Goal: Task Accomplishment & Management: Use online tool/utility

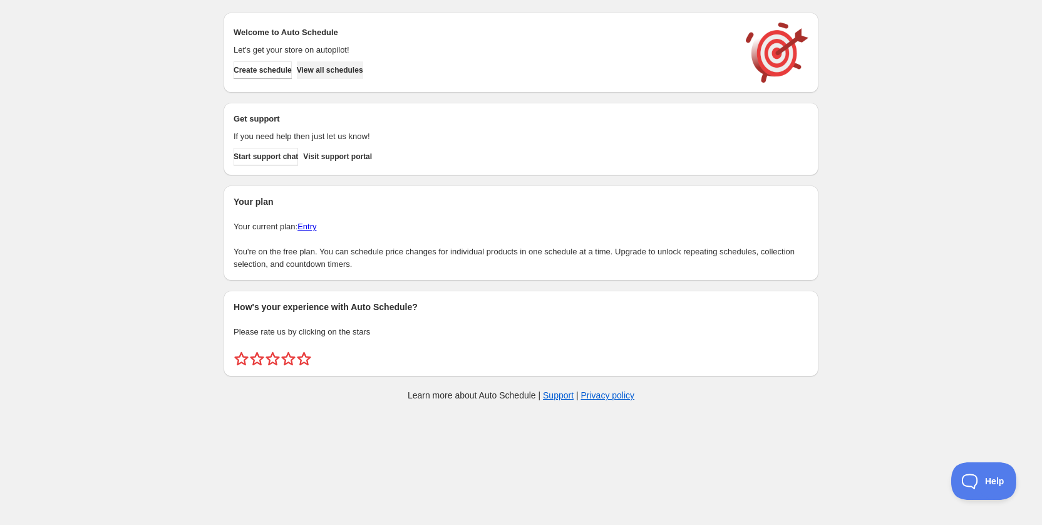
click at [363, 73] on span "View all schedules" at bounding box center [330, 70] width 66 height 10
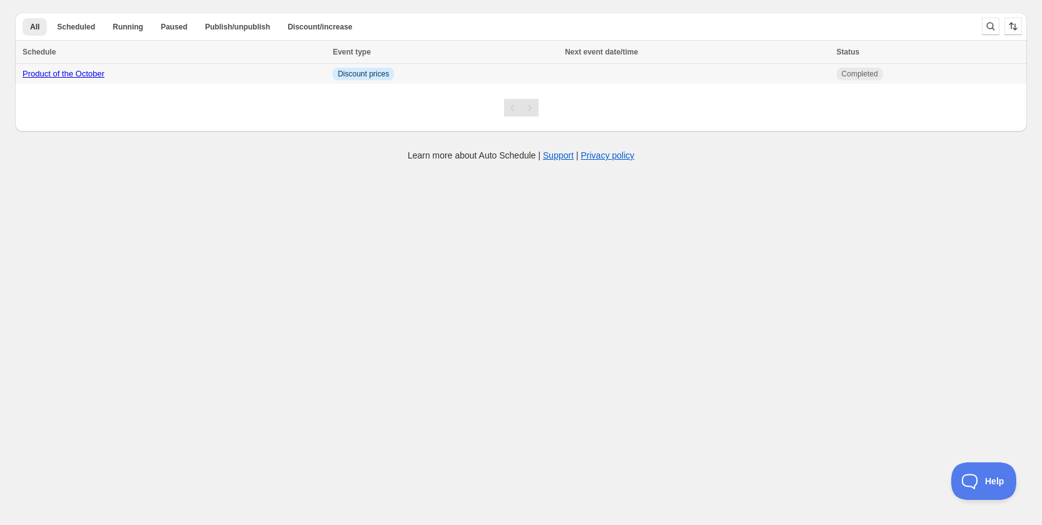
click at [68, 76] on link "Product of the October" at bounding box center [64, 73] width 82 height 9
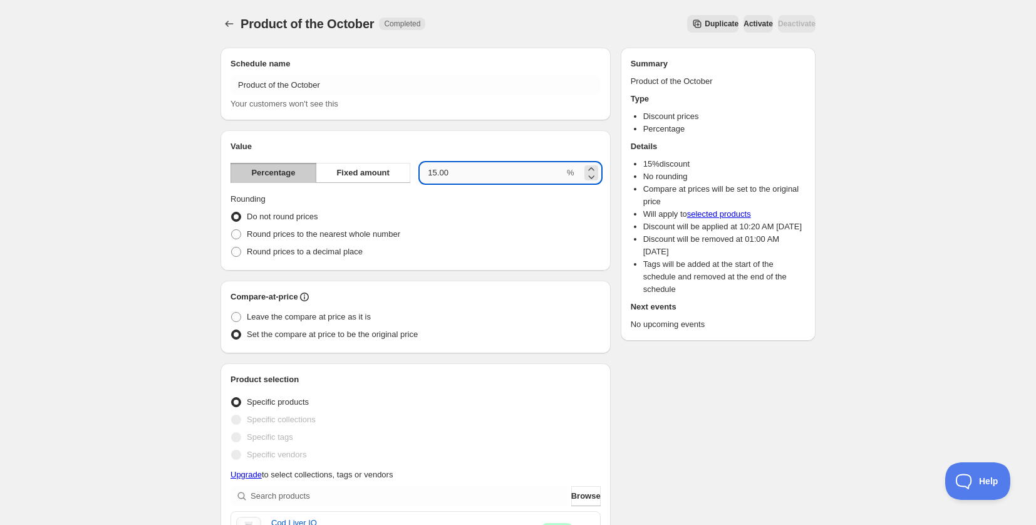
drag, startPoint x: 480, startPoint y: 170, endPoint x: 423, endPoint y: 166, distance: 57.8
click at [425, 167] on input "15.00" at bounding box center [492, 173] width 144 height 20
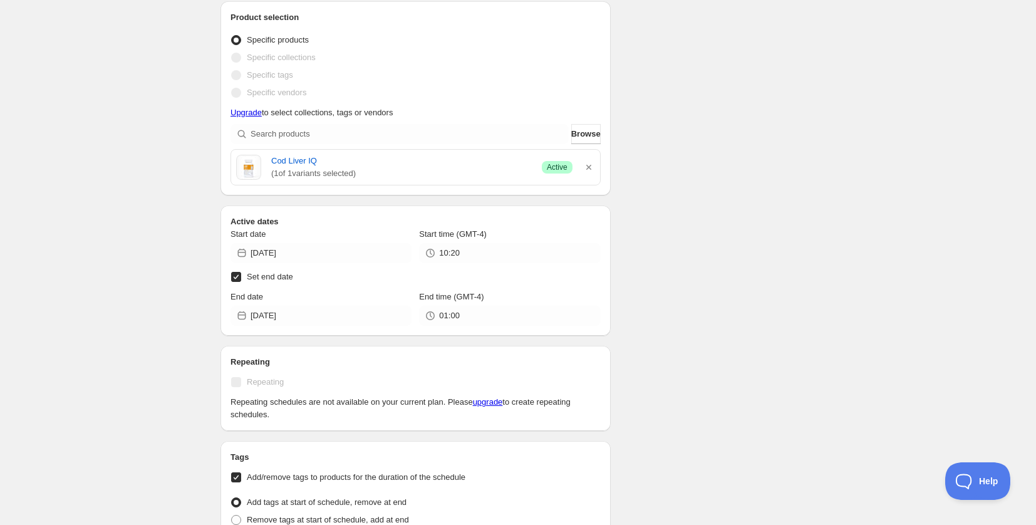
scroll to position [438, 0]
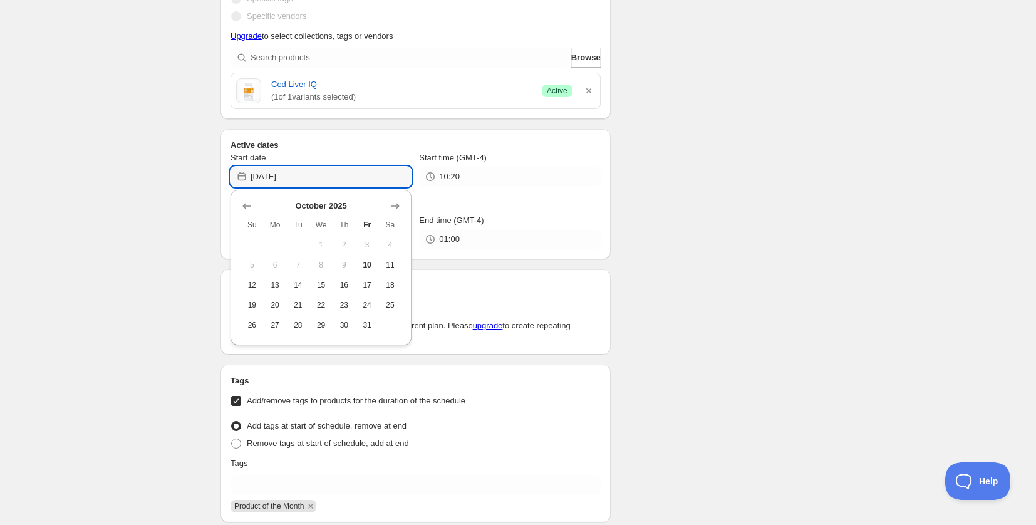
drag, startPoint x: 302, startPoint y: 177, endPoint x: 192, endPoint y: 166, distance: 110.7
click at [183, 167] on div "Product of the October. This page is ready Product of the October Completed Dup…" at bounding box center [518, 291] width 1036 height 1459
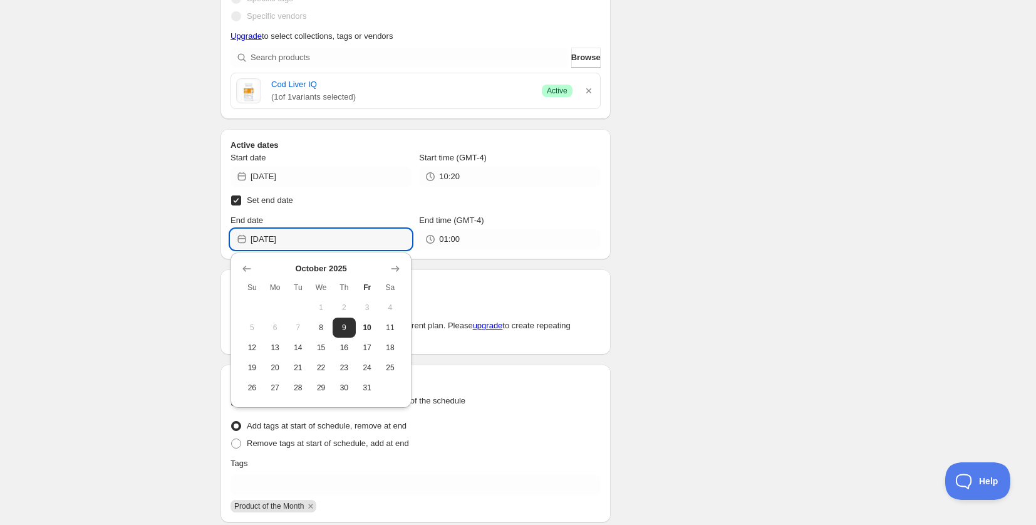
drag, startPoint x: 310, startPoint y: 247, endPoint x: 251, endPoint y: 250, distance: 58.9
click at [251, 250] on div "Product of the October. This page is ready Product of the October Completed Dup…" at bounding box center [518, 291] width 1036 height 1459
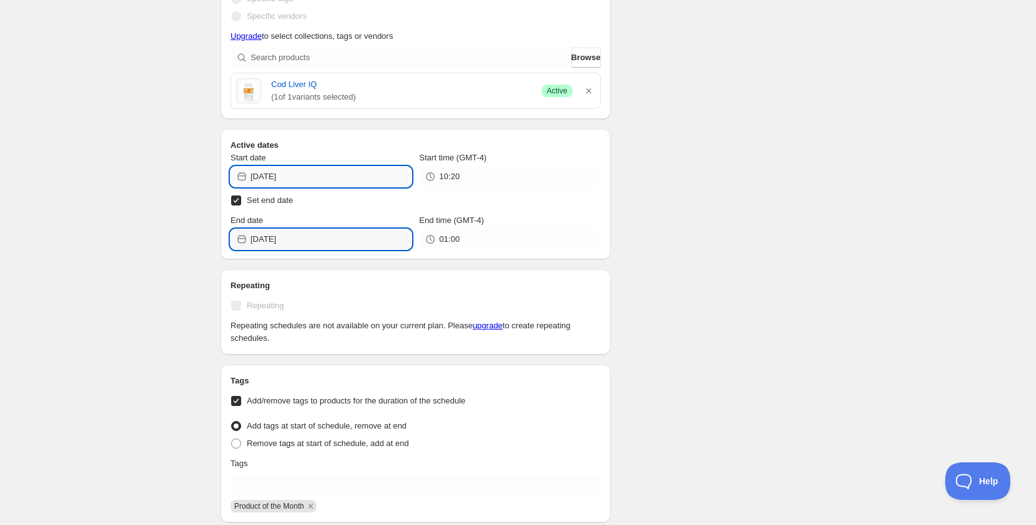
click at [312, 182] on input "[DATE]" at bounding box center [330, 177] width 161 height 20
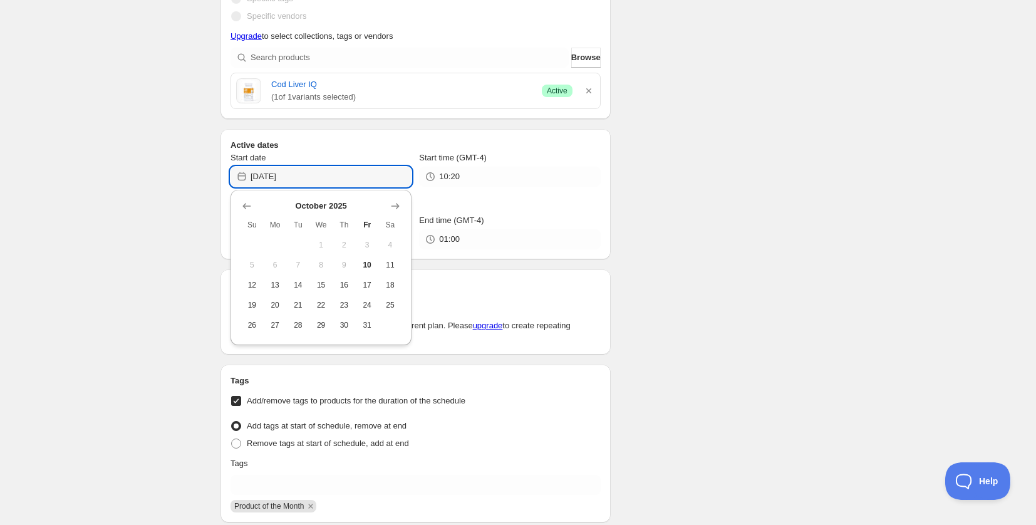
click at [829, 205] on div "Product of the October. This page is ready Product of the October Completed Dup…" at bounding box center [517, 279] width 625 height 1434
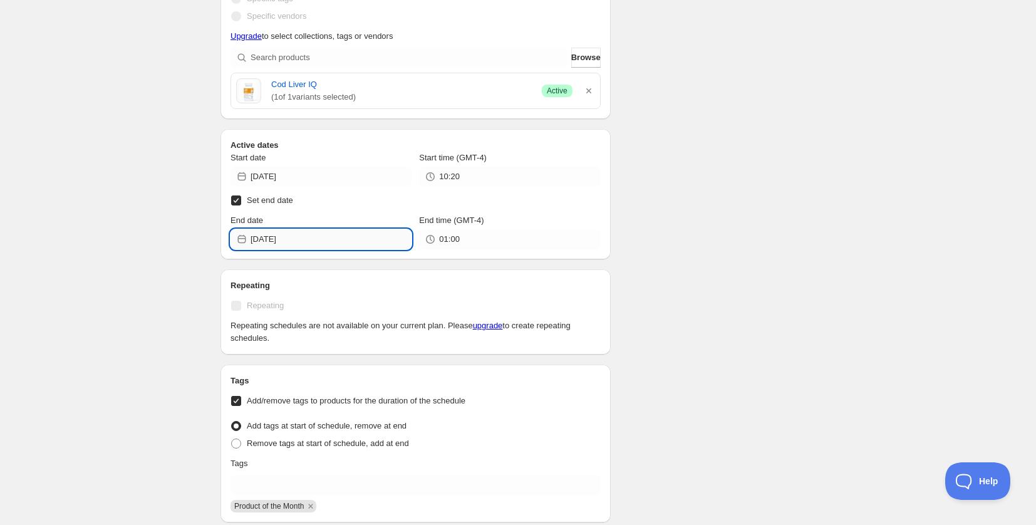
click at [332, 237] on input "[DATE]" at bounding box center [330, 239] width 161 height 20
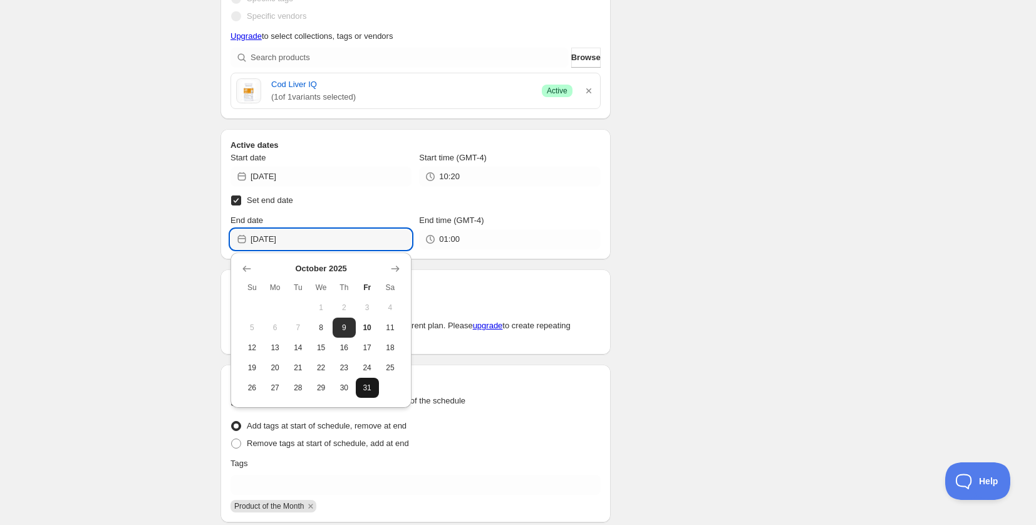
click at [368, 382] on button "31" at bounding box center [367, 388] width 23 height 20
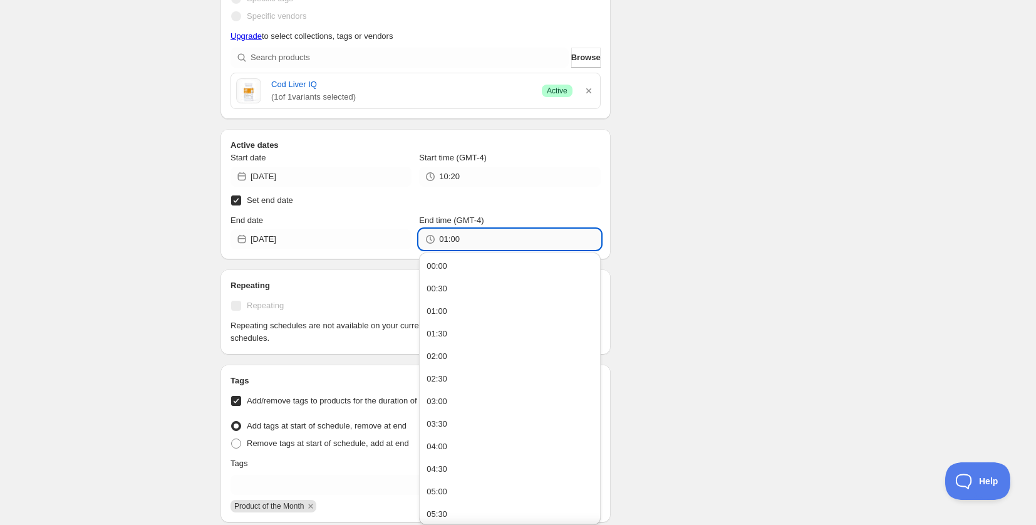
click at [495, 242] on input "01:00" at bounding box center [519, 239] width 161 height 20
click at [343, 234] on input "[DATE]" at bounding box center [330, 239] width 161 height 20
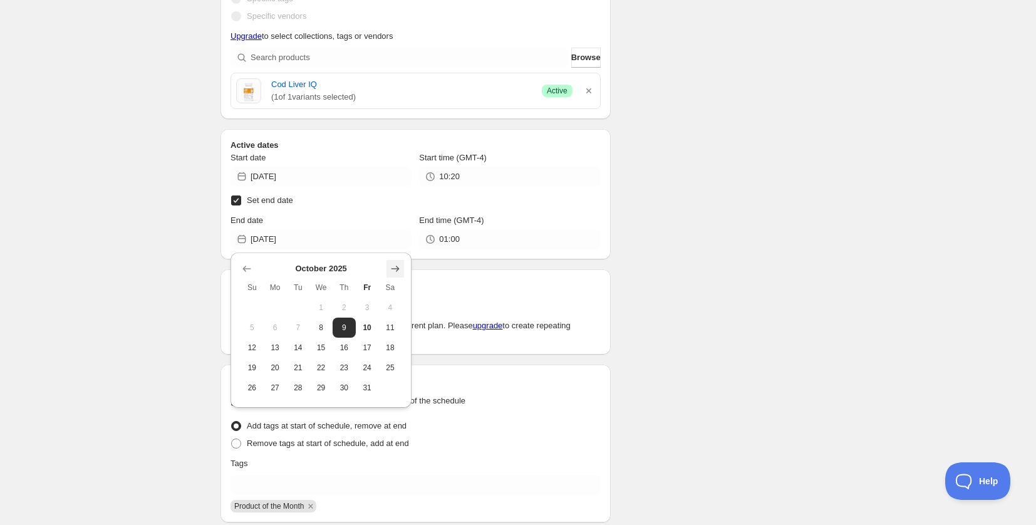
click at [400, 270] on icon "Show next month, November 2025" at bounding box center [395, 268] width 13 height 13
click at [393, 302] on span "1" at bounding box center [390, 307] width 13 height 10
type input "[DATE]"
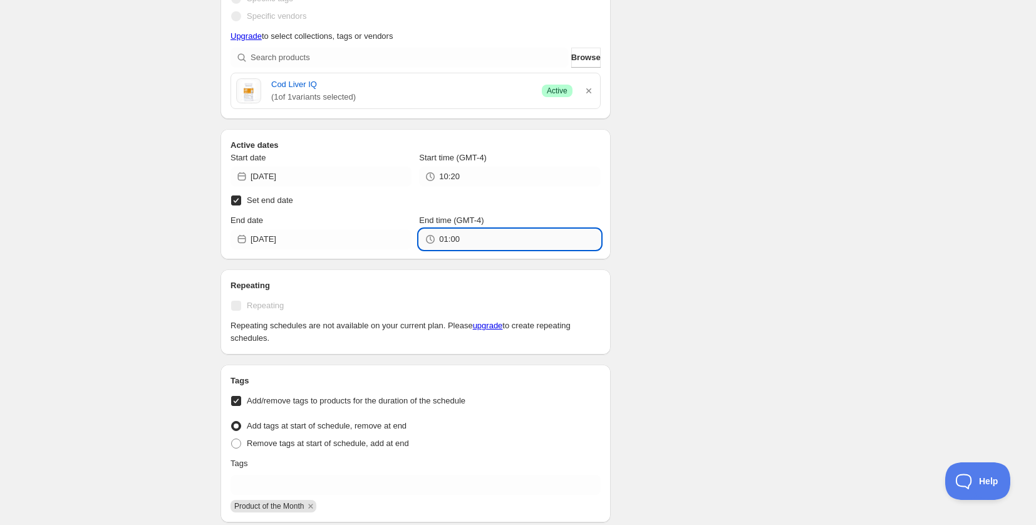
click at [478, 243] on input "01:00" at bounding box center [519, 239] width 161 height 20
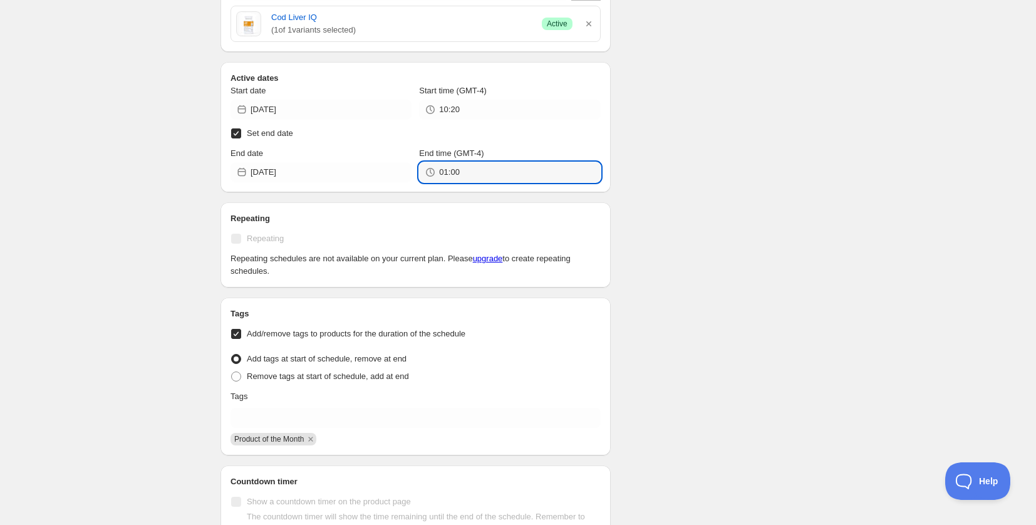
scroll to position [564, 0]
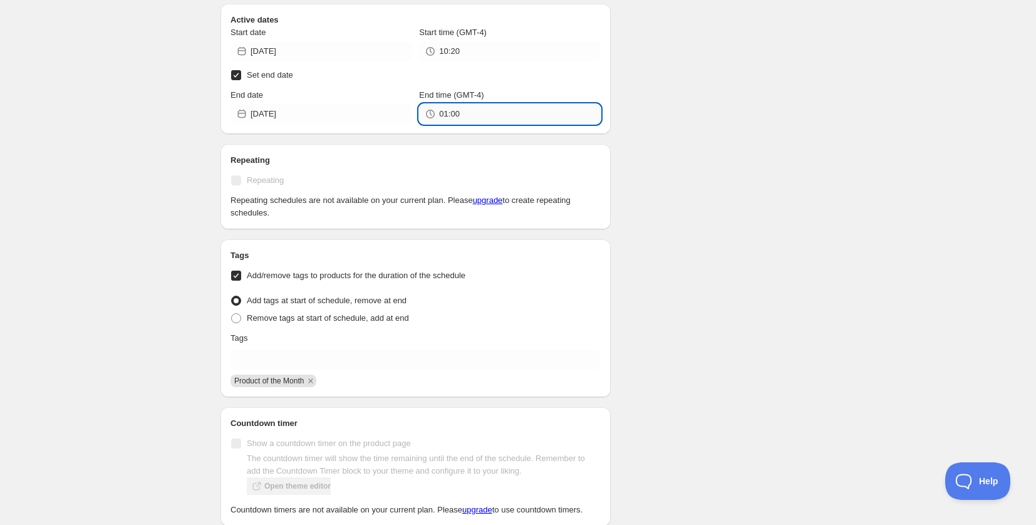
click at [454, 116] on input "01:00" at bounding box center [519, 114] width 161 height 20
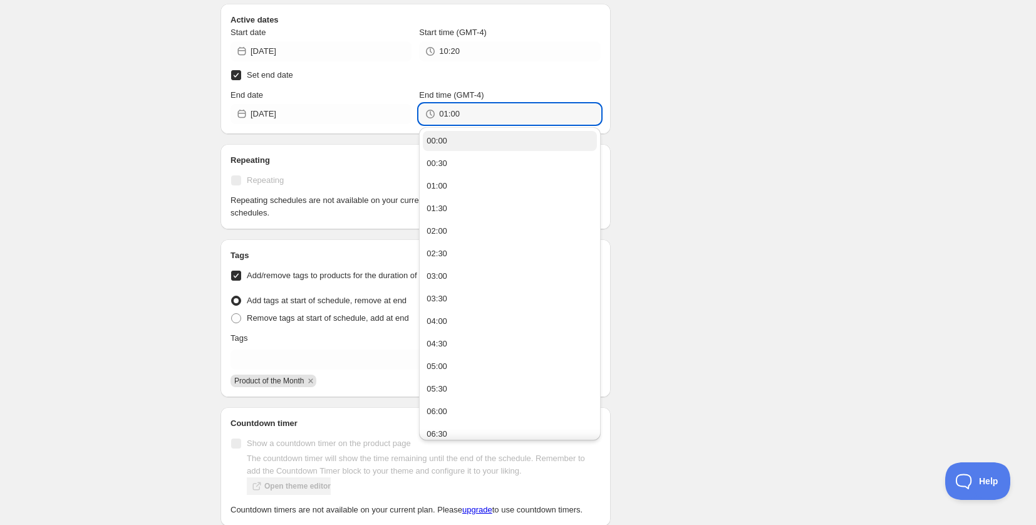
click at [462, 135] on button "00:00" at bounding box center [509, 141] width 173 height 20
type input "00:00"
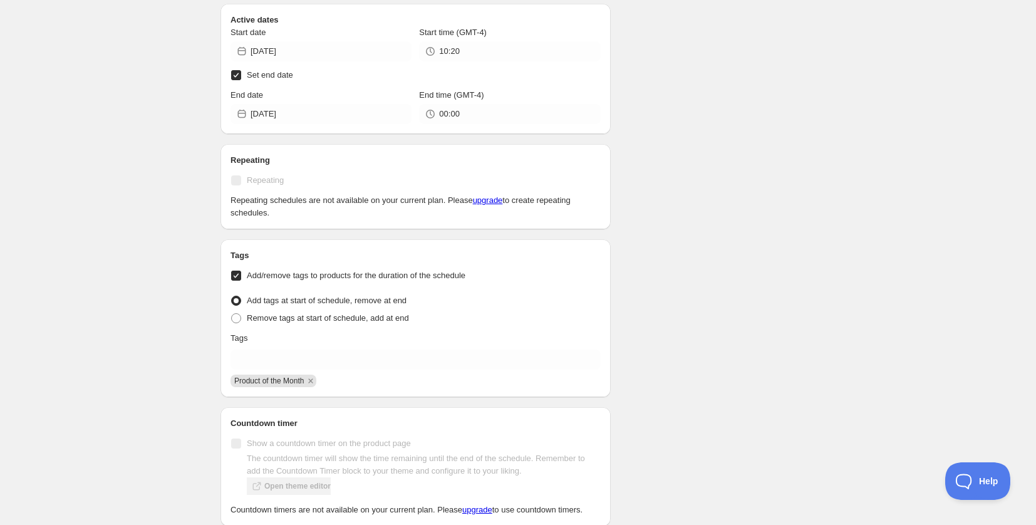
click at [788, 189] on div "Schedule name Product of the October Your customers won't see this Value Percen…" at bounding box center [512, 172] width 605 height 1396
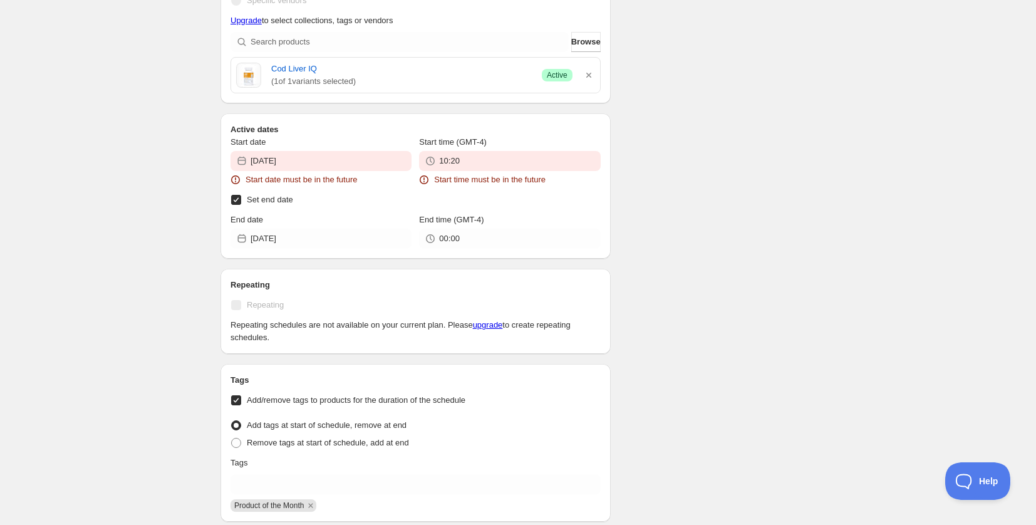
scroll to position [535, 0]
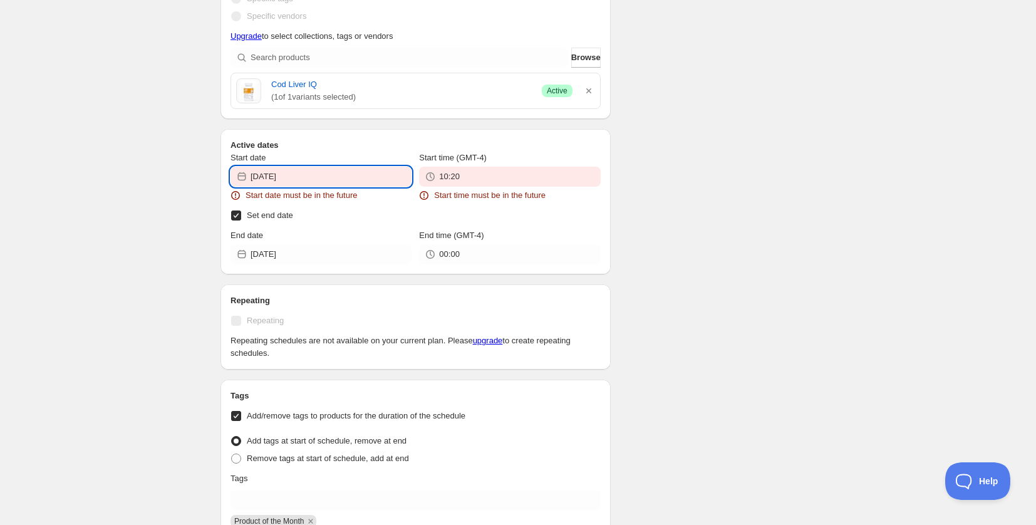
click at [306, 175] on input "[DATE]" at bounding box center [330, 177] width 161 height 20
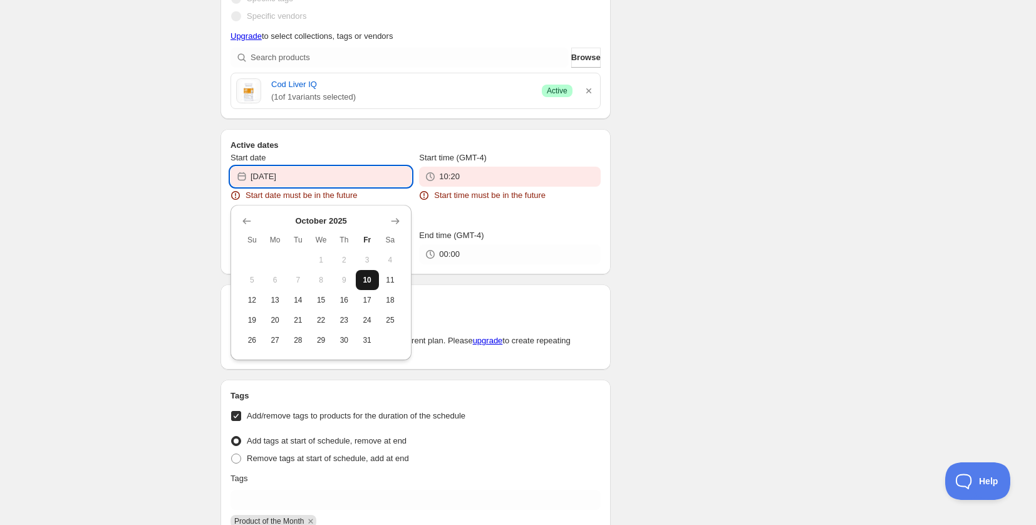
click at [369, 277] on span "10" at bounding box center [367, 280] width 13 height 10
type input "[DATE]"
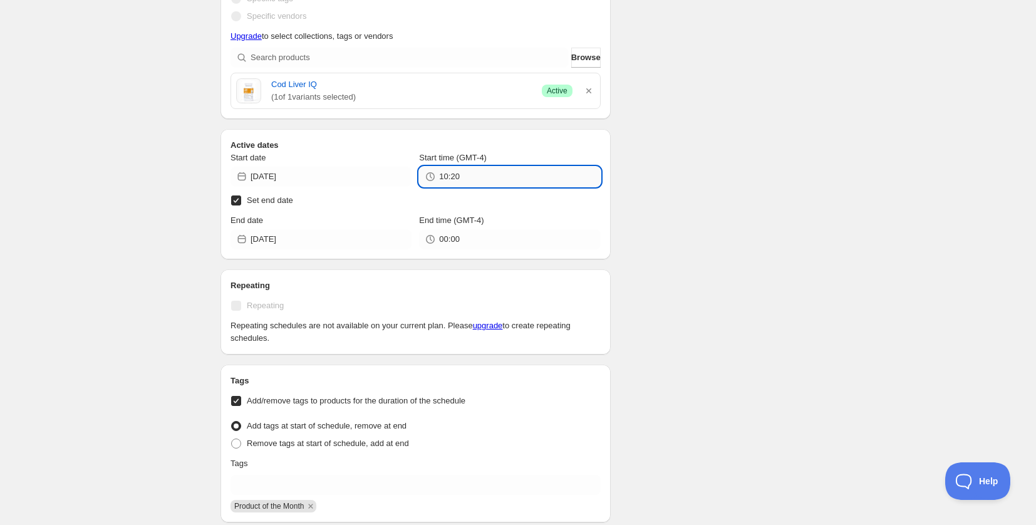
click at [470, 177] on input "10:20" at bounding box center [519, 177] width 161 height 20
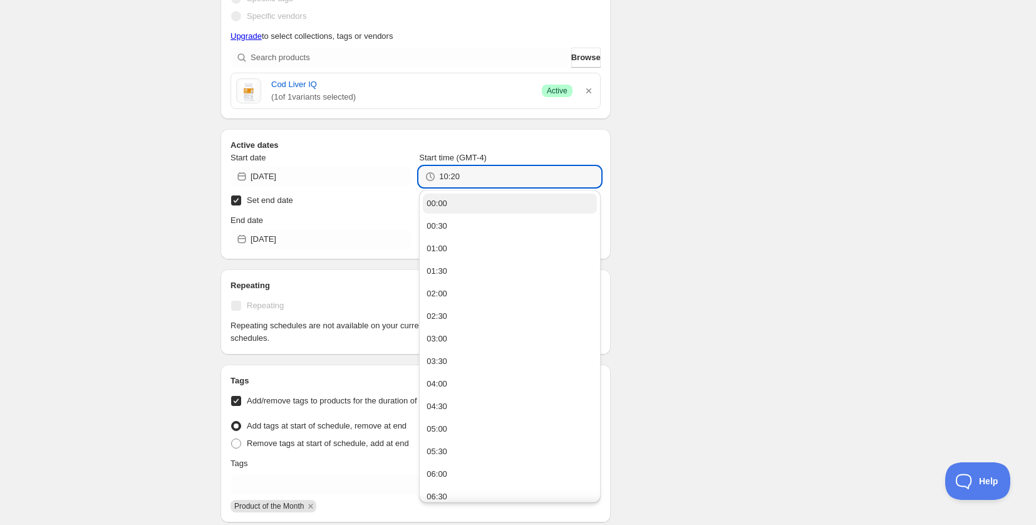
click at [458, 208] on button "00:00" at bounding box center [509, 203] width 173 height 20
type input "00:00"
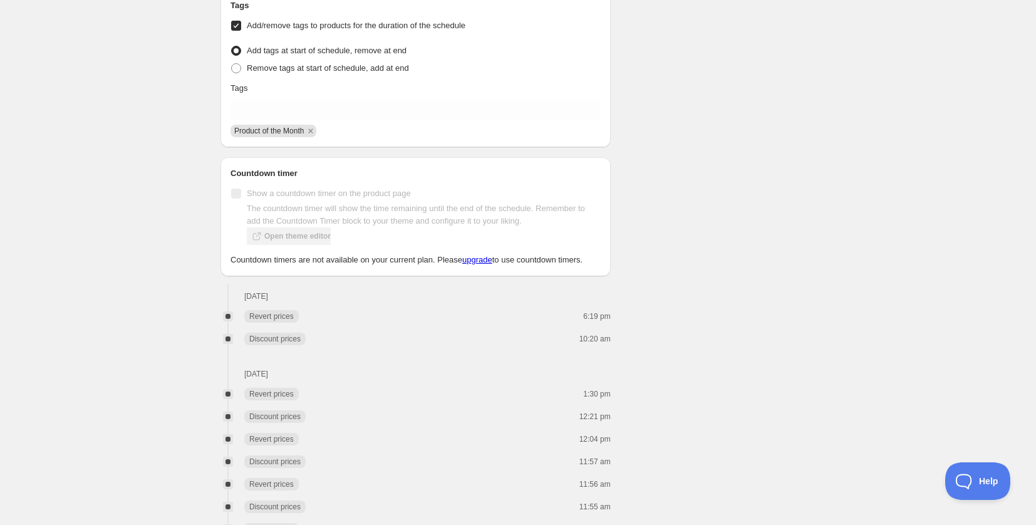
scroll to position [946, 0]
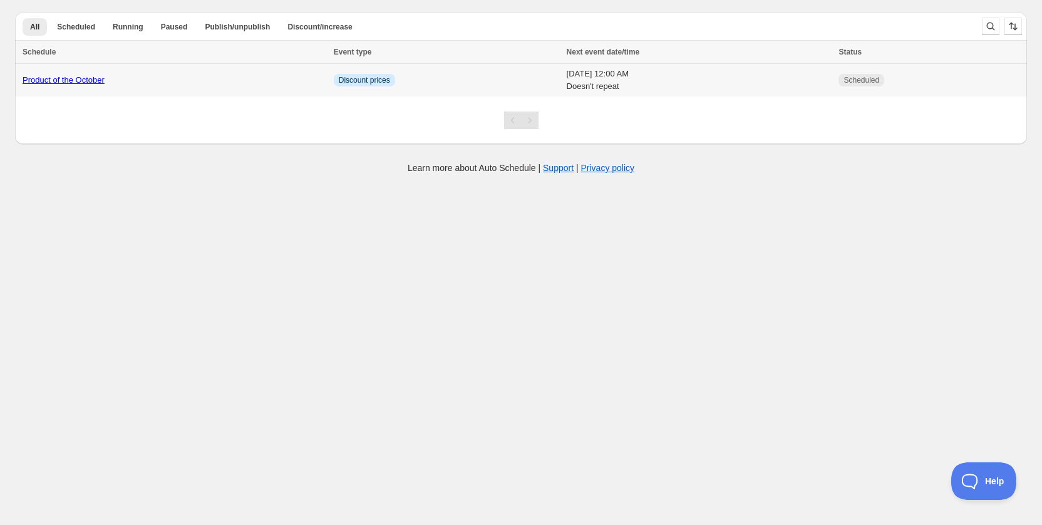
click at [68, 80] on link "Product of the October" at bounding box center [64, 79] width 82 height 9
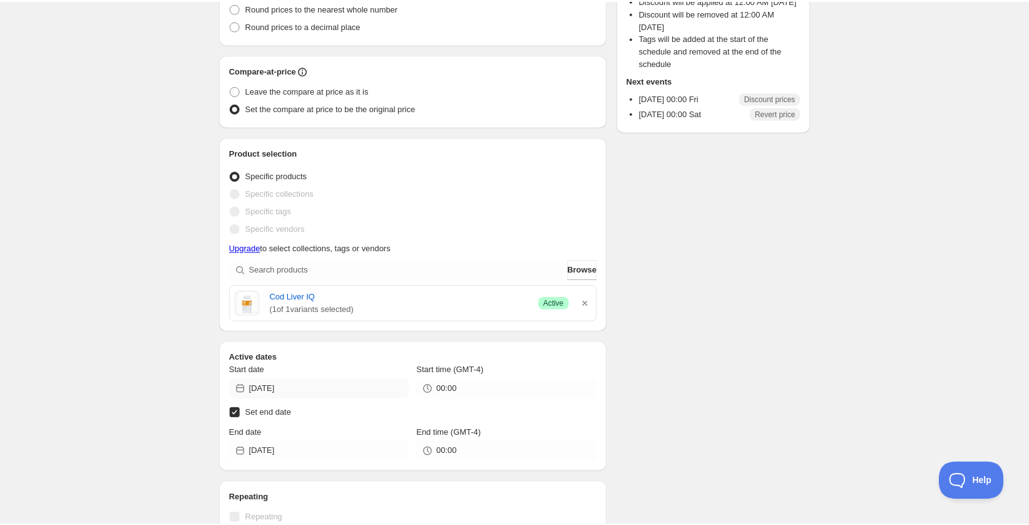
scroll to position [438, 0]
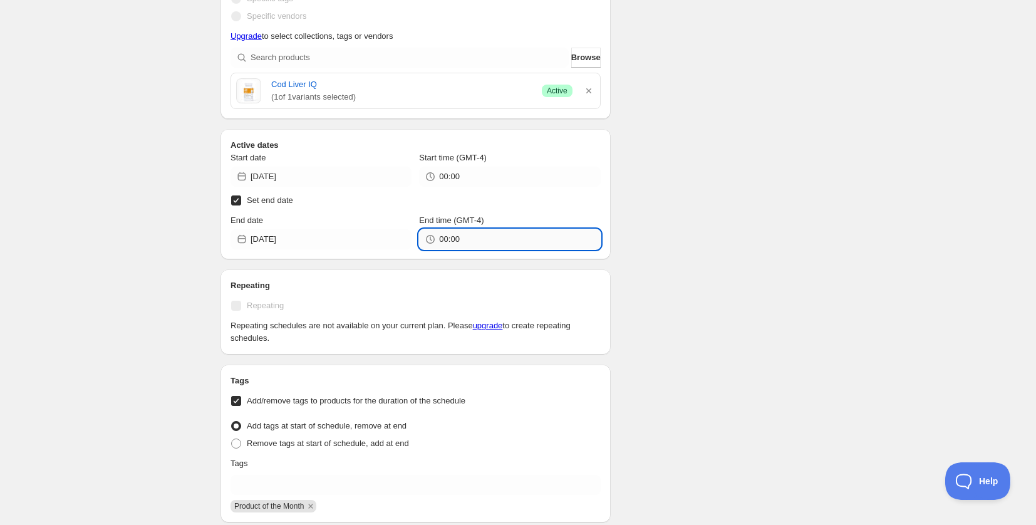
click at [481, 239] on input "00:00" at bounding box center [519, 239] width 161 height 20
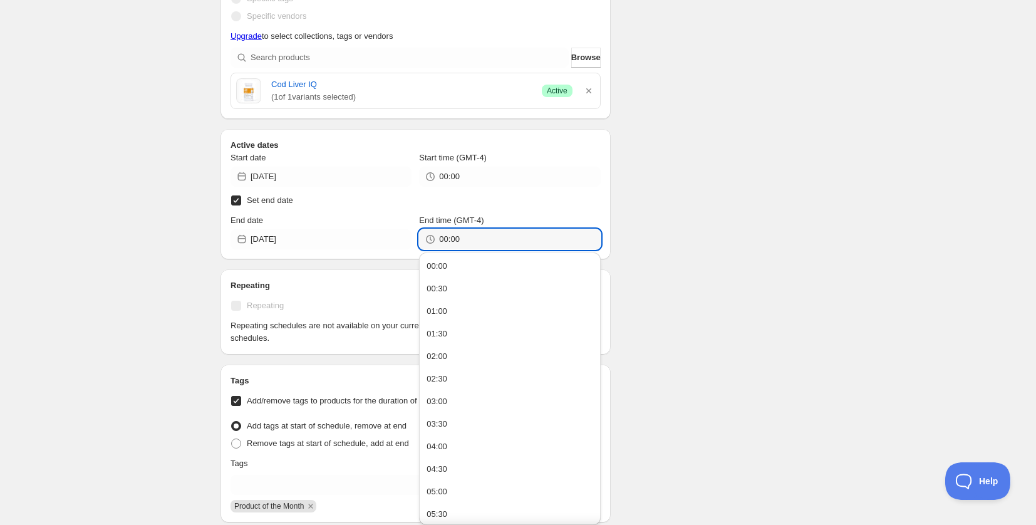
click at [776, 165] on div "Schedule name Product of the October Your customers won't see this Value Percen…" at bounding box center [512, 297] width 605 height 1396
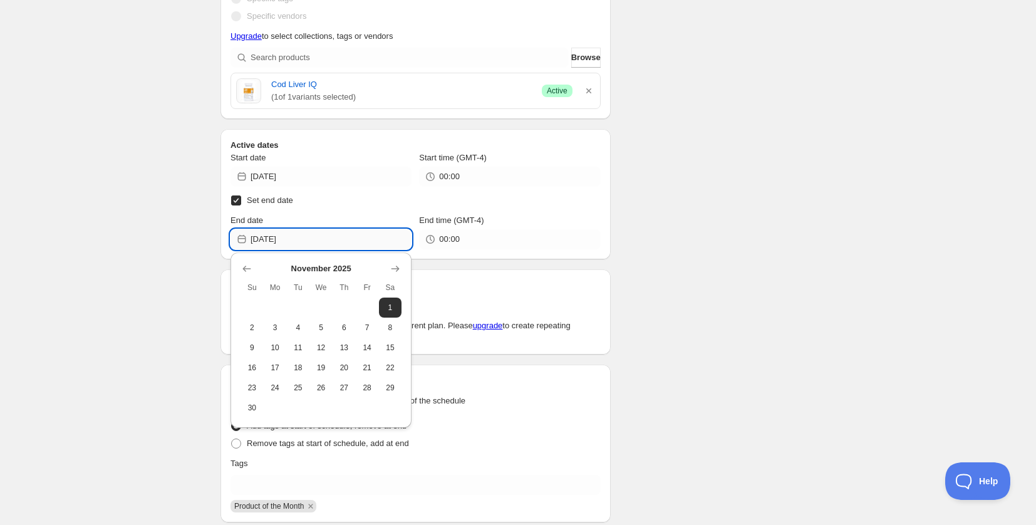
click at [306, 239] on input "[DATE]" at bounding box center [330, 239] width 161 height 20
click at [773, 177] on div "Schedule name Product of the October Your customers won't see this Value Percen…" at bounding box center [512, 297] width 605 height 1396
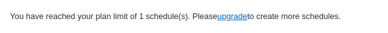
click at [247, 19] on span "upgrade" at bounding box center [232, 15] width 30 height 9
